Goal: Information Seeking & Learning: Learn about a topic

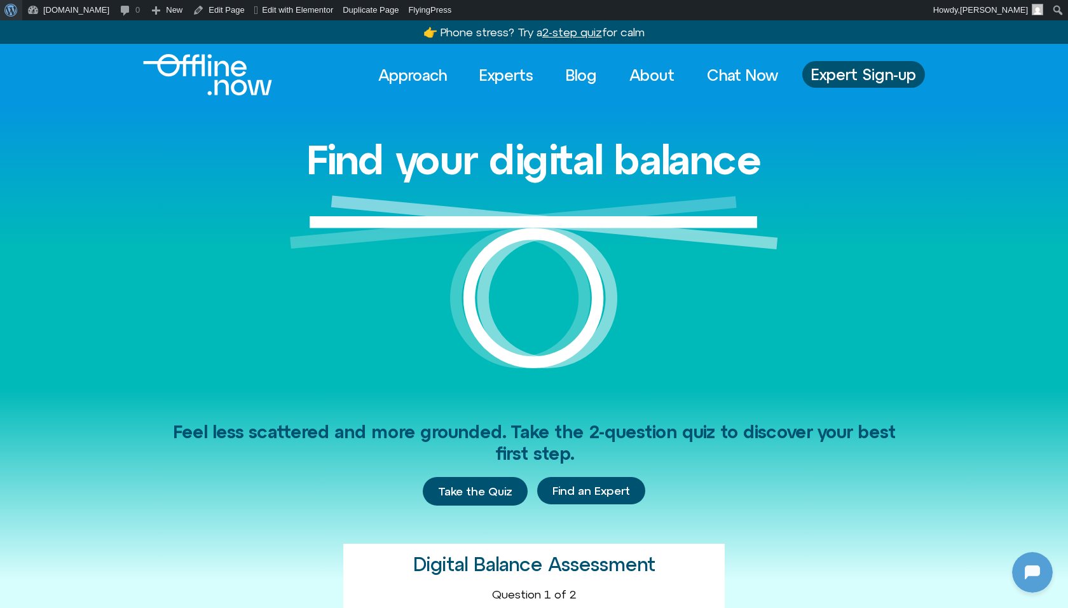
click at [22, 15] on link "About WordPress" at bounding box center [11, 10] width 22 height 20
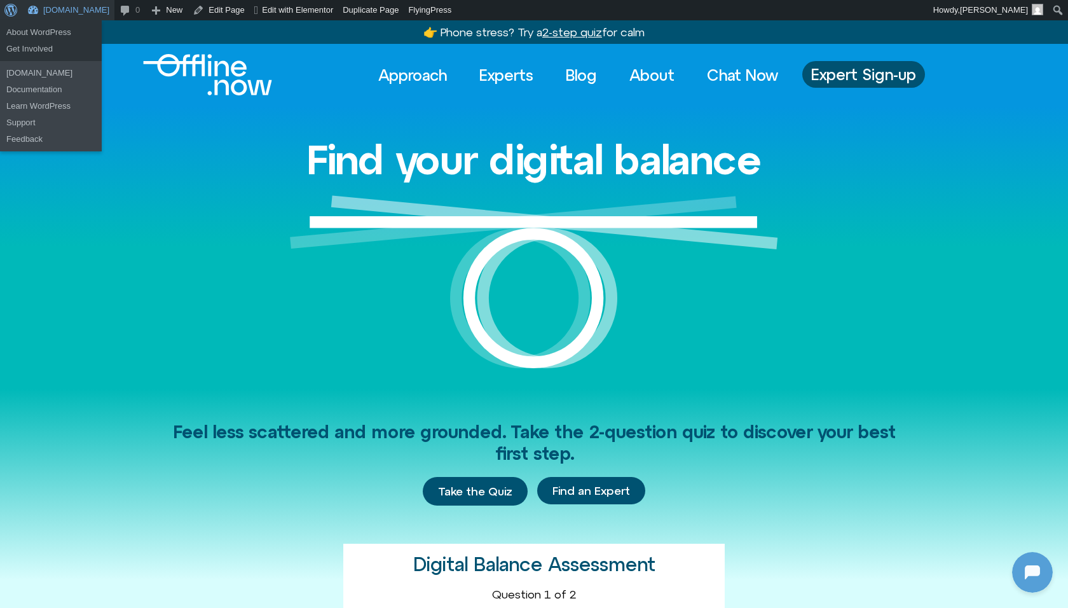
click at [46, 15] on link "[DOMAIN_NAME]" at bounding box center [68, 10] width 92 height 20
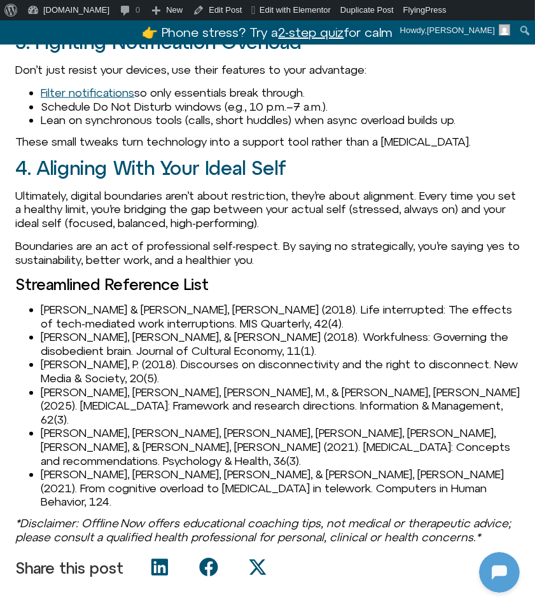
scroll to position [1313, 0]
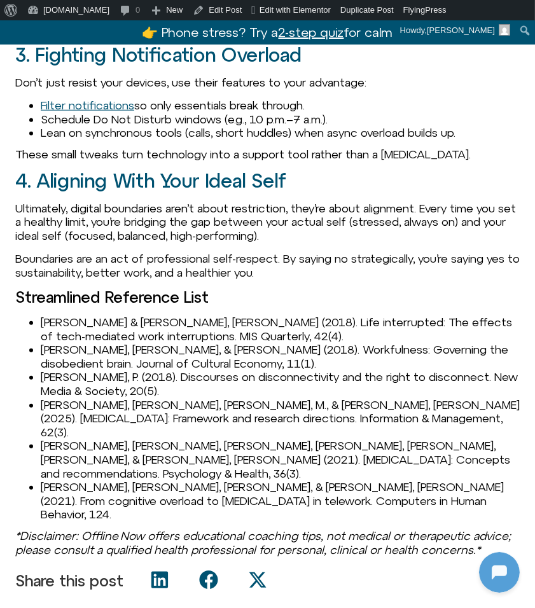
click at [50, 333] on li "Chen, A. J., & Karahanna, E. (2018). Life interrupted: The effects of tech-medi…" at bounding box center [280, 328] width 479 height 27
copy li "Chen"
click at [43, 329] on li "Chen, A. J., & Karahanna, E. (2018). Life interrupted: The effects of tech-medi…" at bounding box center [280, 328] width 479 height 27
drag, startPoint x: 43, startPoint y: 331, endPoint x: 159, endPoint y: 328, distance: 115.7
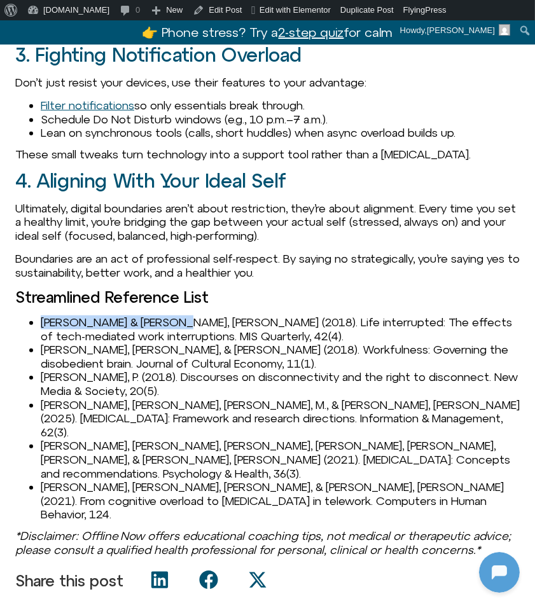
click at [160, 329] on li "Chen, A. J., & Karahanna, E. (2018). Life interrupted: The effects of tech-medi…" at bounding box center [280, 328] width 479 height 27
copy li "Chen, A. J., & Karahanna"
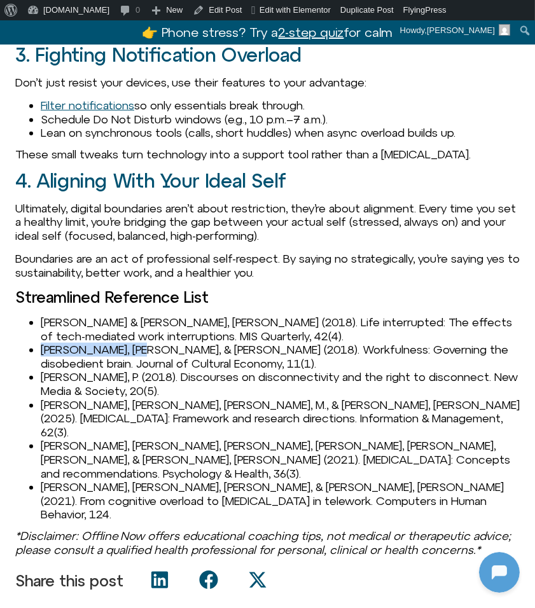
drag, startPoint x: 41, startPoint y: 359, endPoint x: 137, endPoint y: 357, distance: 96.0
click at [137, 357] on li "Guyard, C., & Kaun, A. (2018). Workfulness: Governing the disobedient brain. Jo…" at bounding box center [280, 356] width 479 height 27
copy li "Guyard, C., & Kaun"
click at [71, 370] on li "[PERSON_NAME], [PERSON_NAME], & [PERSON_NAME] (2018). Workfulness: Governing th…" at bounding box center [280, 356] width 479 height 27
click at [62, 357] on li "[PERSON_NAME], [PERSON_NAME], & [PERSON_NAME] (2018). Workfulness: Governing th…" at bounding box center [280, 356] width 479 height 27
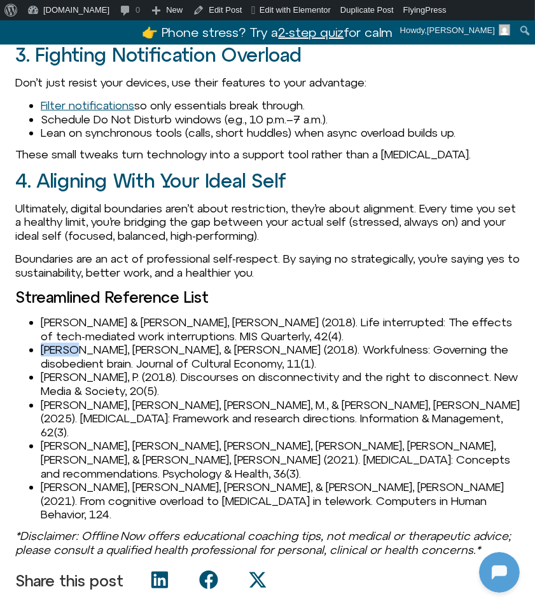
click at [62, 357] on li "[PERSON_NAME], [PERSON_NAME], & [PERSON_NAME] (2018). Workfulness: Governing th…" at bounding box center [280, 356] width 479 height 27
copy li "Guyard"
click at [74, 362] on li "[PERSON_NAME], [PERSON_NAME], & [PERSON_NAME] (2018). Workfulness: Governing th…" at bounding box center [280, 356] width 479 height 27
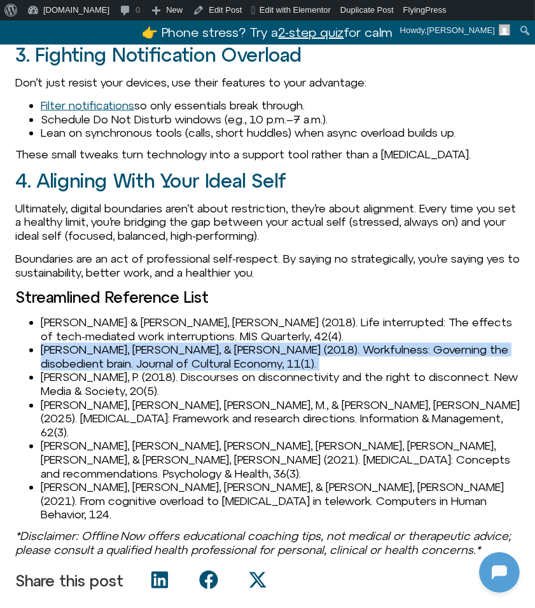
click at [74, 362] on li "[PERSON_NAME], [PERSON_NAME], & [PERSON_NAME] (2018). Workfulness: Governing th…" at bounding box center [280, 356] width 479 height 27
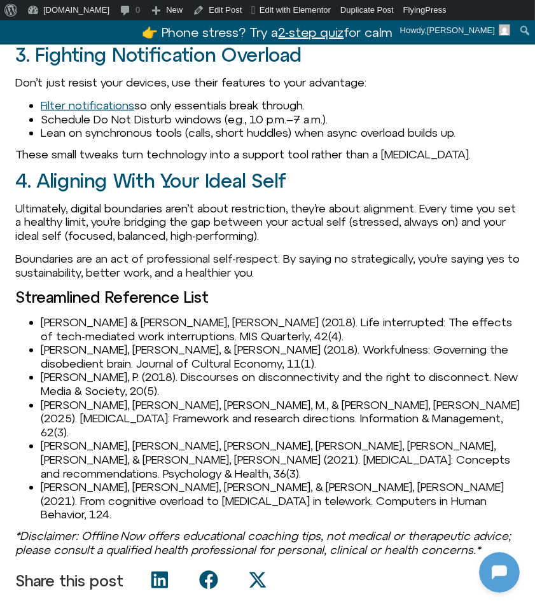
click at [125, 409] on li "[PERSON_NAME], [PERSON_NAME], [PERSON_NAME], M., & [PERSON_NAME], [PERSON_NAME]…" at bounding box center [280, 418] width 479 height 41
click at [95, 392] on li "[PERSON_NAME], P. (2018). Discourses on disconnectivity and the right to discon…" at bounding box center [280, 383] width 479 height 27
copy li "Hesselberth"
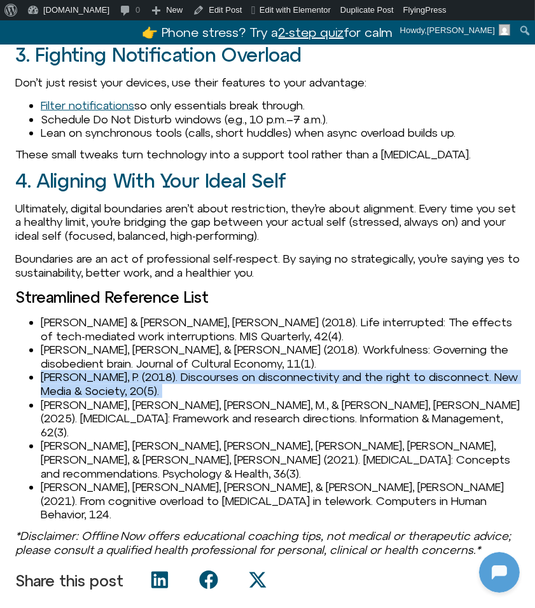
drag, startPoint x: 43, startPoint y: 387, endPoint x: 173, endPoint y: 398, distance: 130.8
click at [173, 397] on li "[PERSON_NAME], P. (2018). Discourses on disconnectivity and the right to discon…" at bounding box center [280, 383] width 479 height 27
copy ul "[PERSON_NAME], P. (2018). Discourses on disconnectivity and the right to discon…"
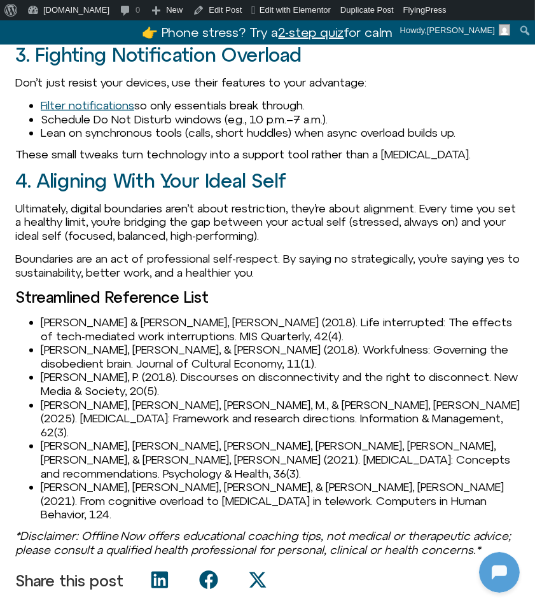
click at [153, 370] on li "[PERSON_NAME], [PERSON_NAME], & [PERSON_NAME] (2018). Workfulness: Governing th…" at bounding box center [280, 356] width 479 height 27
click at [45, 416] on li "[PERSON_NAME], [PERSON_NAME], [PERSON_NAME], M., & [PERSON_NAME], [PERSON_NAME]…" at bounding box center [280, 418] width 479 height 41
copy li "Marx"
click at [67, 443] on li "[PERSON_NAME], [PERSON_NAME], [PERSON_NAME], [PERSON_NAME], [PERSON_NAME], [PER…" at bounding box center [280, 459] width 479 height 41
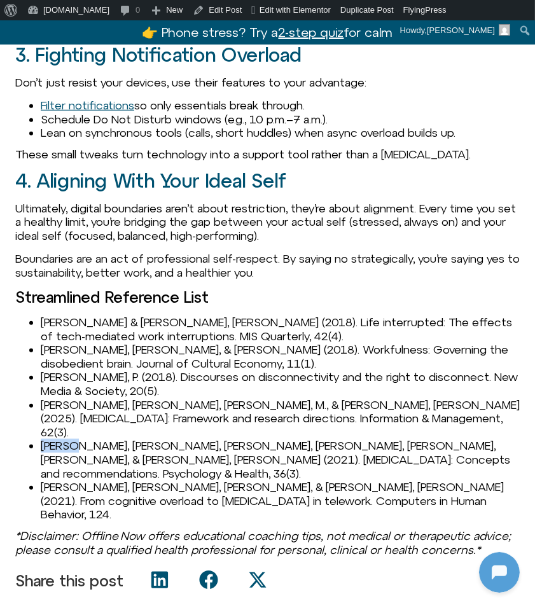
click at [67, 443] on li "[PERSON_NAME], [PERSON_NAME], [PERSON_NAME], [PERSON_NAME], [PERSON_NAME], [PER…" at bounding box center [280, 459] width 479 height 41
copy li "Radtke"
click at [63, 480] on li "[PERSON_NAME], [PERSON_NAME], [PERSON_NAME], & [PERSON_NAME], [PERSON_NAME] (20…" at bounding box center [280, 500] width 479 height 41
copy li "Schmitt"
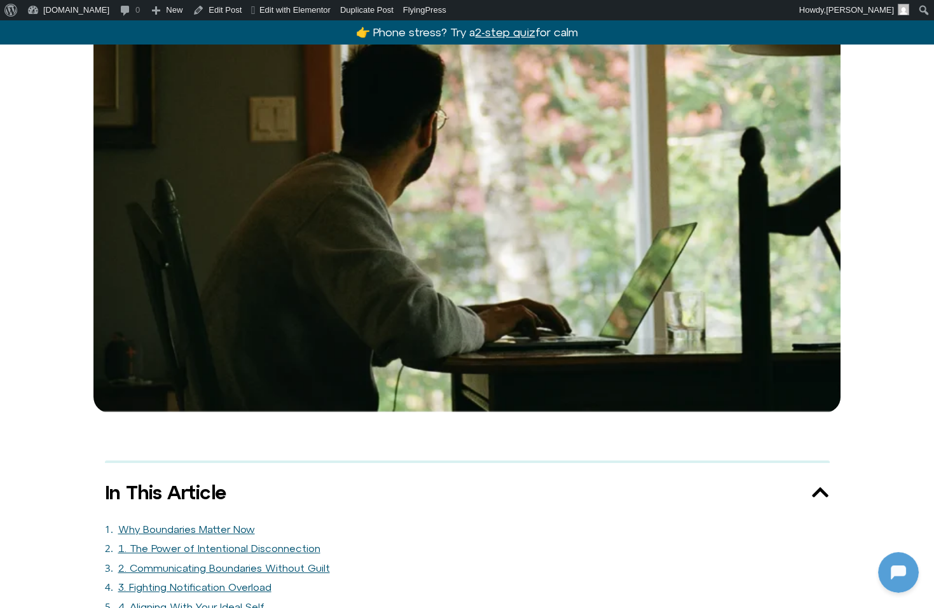
scroll to position [237, 0]
